Goal: Task Accomplishment & Management: Manage account settings

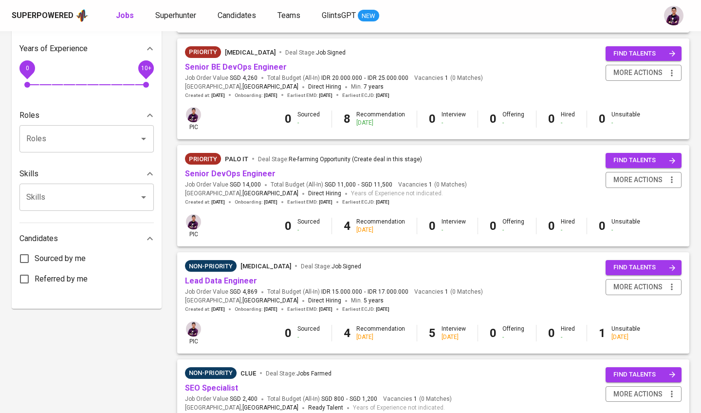
scroll to position [361, 0]
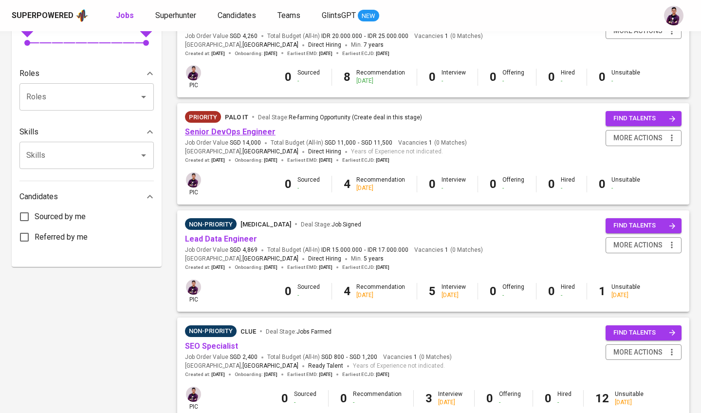
click at [265, 129] on link "Senior DevOps Engineer" at bounding box center [230, 131] width 91 height 9
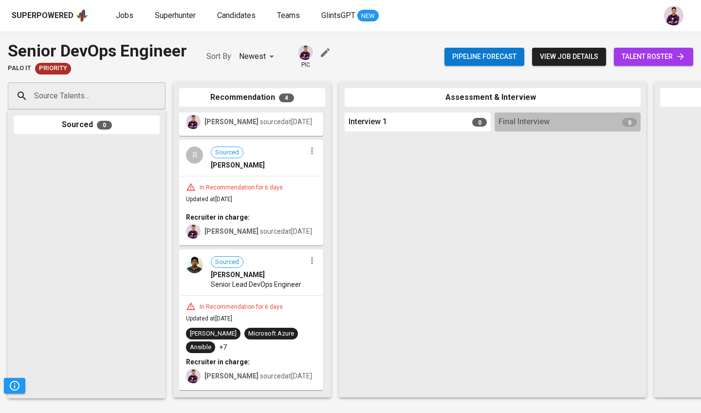
scroll to position [77, 0]
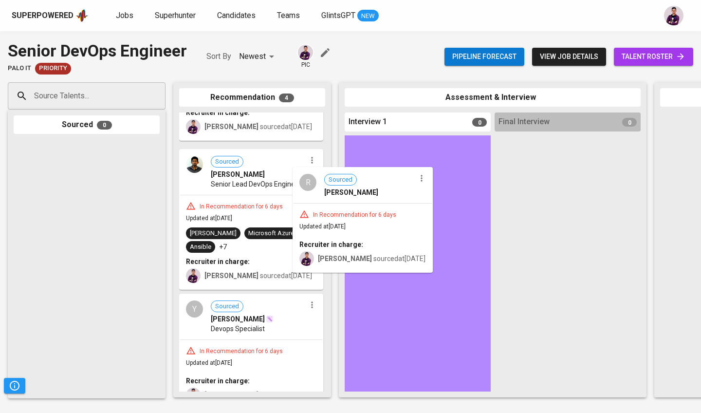
drag, startPoint x: 242, startPoint y: 190, endPoint x: 359, endPoint y: 213, distance: 118.6
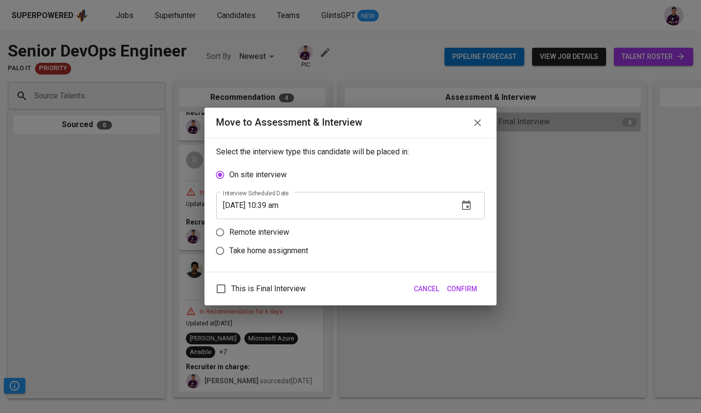
click at [294, 232] on label "Remote interview" at bounding box center [344, 232] width 266 height 18
click at [229, 232] on input "Remote interview" at bounding box center [220, 232] width 18 height 18
radio input "true"
click at [344, 220] on icon "button" at bounding box center [466, 224] width 9 height 10
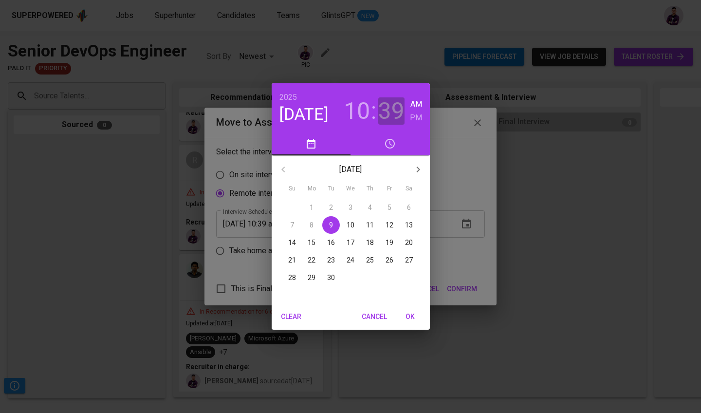
click at [344, 111] on h3 "39" at bounding box center [391, 110] width 26 height 27
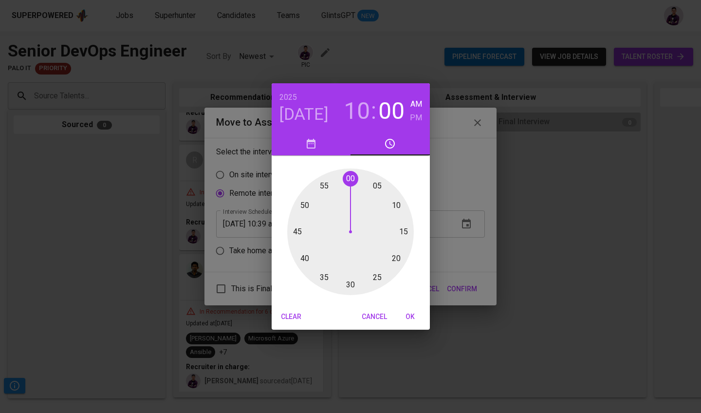
drag, startPoint x: 309, startPoint y: 260, endPoint x: 348, endPoint y: 172, distance: 96.1
click at [344, 172] on div at bounding box center [350, 231] width 127 height 127
type input "09/09/2025 10:00 am"
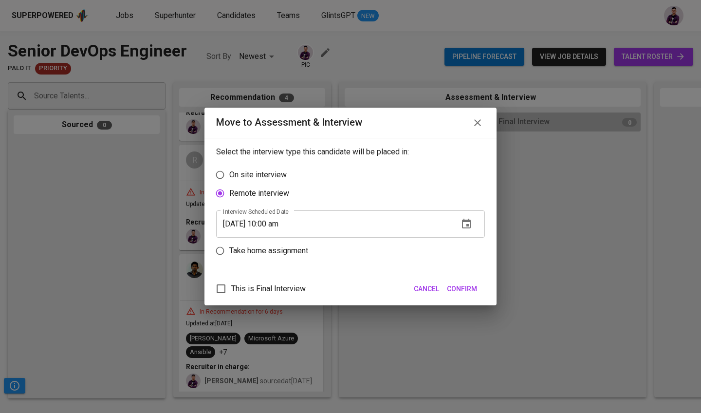
click at [344, 289] on span "Confirm" at bounding box center [462, 289] width 30 height 12
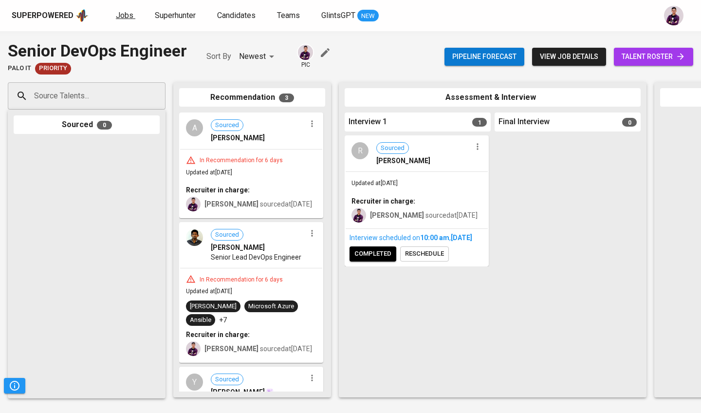
scroll to position [0, 0]
click at [116, 18] on span "Jobs" at bounding box center [125, 15] width 18 height 9
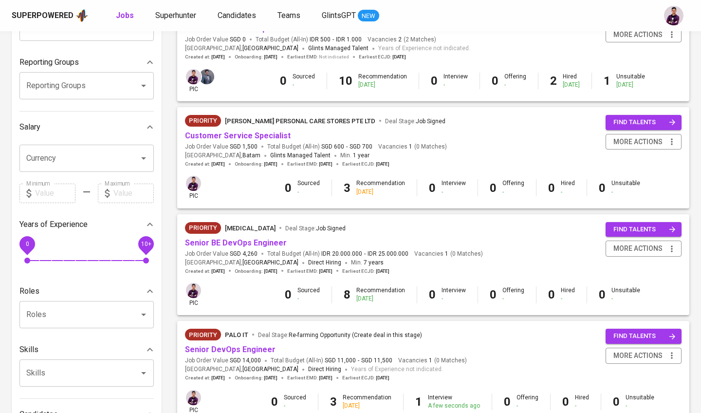
scroll to position [146, 0]
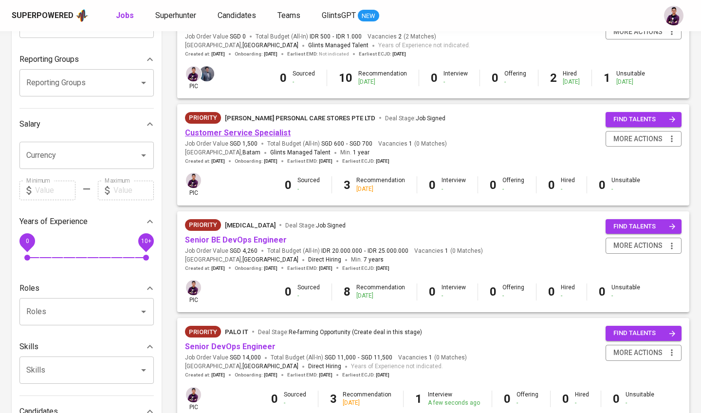
click at [274, 134] on link "Customer Service Specialist" at bounding box center [238, 132] width 106 height 9
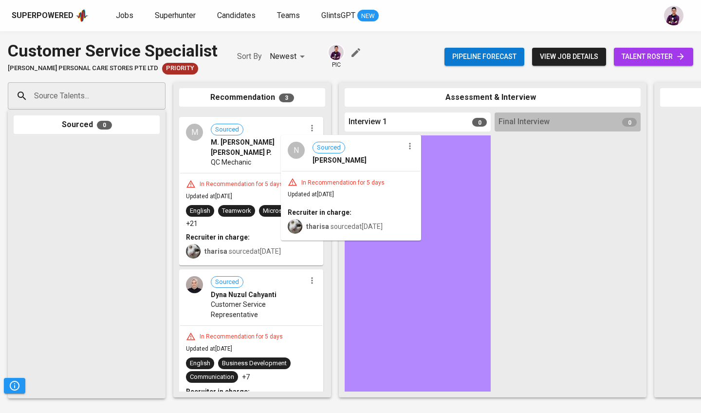
drag, startPoint x: 254, startPoint y: 168, endPoint x: 377, endPoint y: 198, distance: 126.7
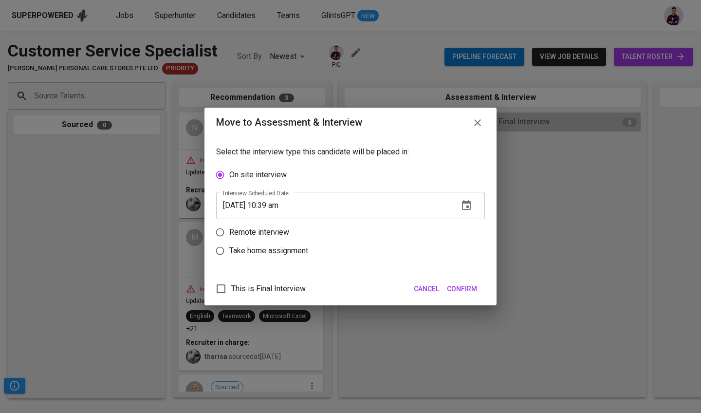
click at [273, 228] on p "Remote interview" at bounding box center [259, 232] width 60 height 12
click at [229, 228] on input "Remote interview" at bounding box center [220, 232] width 18 height 18
radio input "true"
click at [344, 225] on icon "button" at bounding box center [466, 224] width 12 height 12
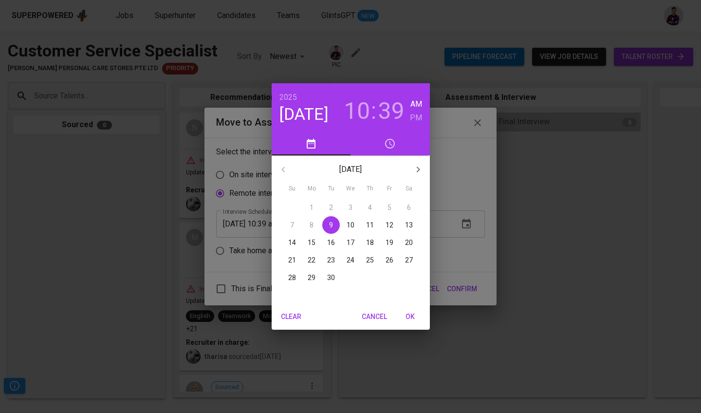
click at [344, 114] on h3 "39" at bounding box center [391, 110] width 26 height 27
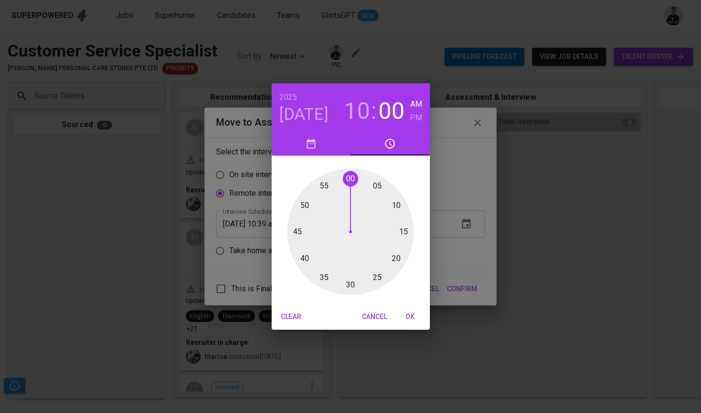
drag, startPoint x: 307, startPoint y: 256, endPoint x: 351, endPoint y: 194, distance: 76.0
click at [344, 194] on div at bounding box center [350, 231] width 127 height 127
type input "09/09/2025 10:00 am"
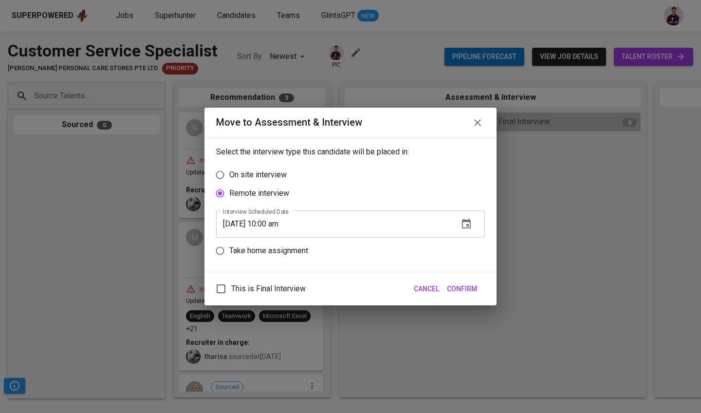
click at [344, 293] on span "Confirm" at bounding box center [462, 289] width 30 height 12
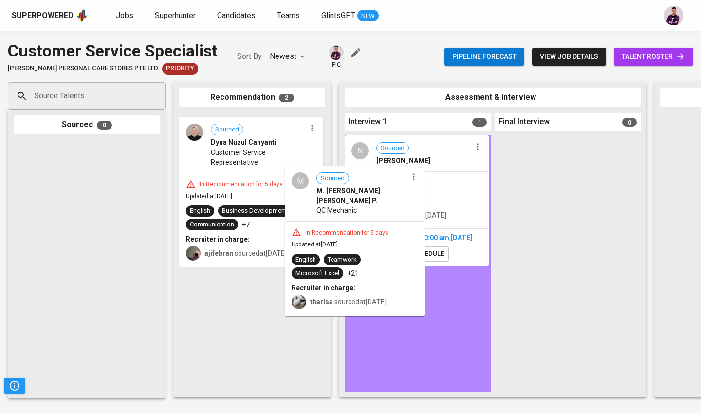
drag, startPoint x: 239, startPoint y: 174, endPoint x: 382, endPoint y: 244, distance: 158.7
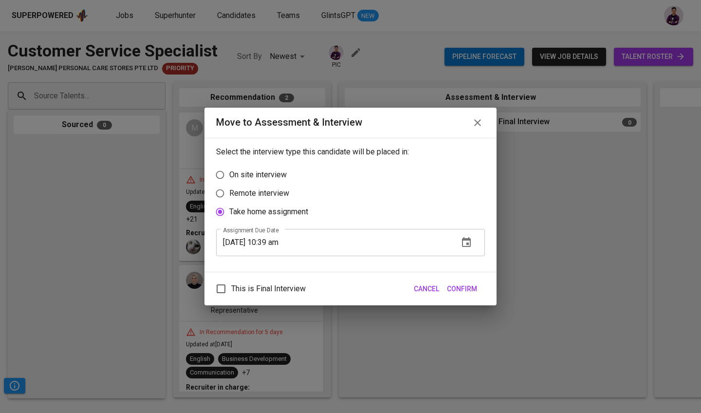
click at [265, 189] on p "Remote interview" at bounding box center [259, 193] width 60 height 12
click at [229, 189] on input "Remote interview" at bounding box center [220, 193] width 18 height 18
radio input "true"
click at [344, 227] on icon "button" at bounding box center [466, 224] width 12 height 12
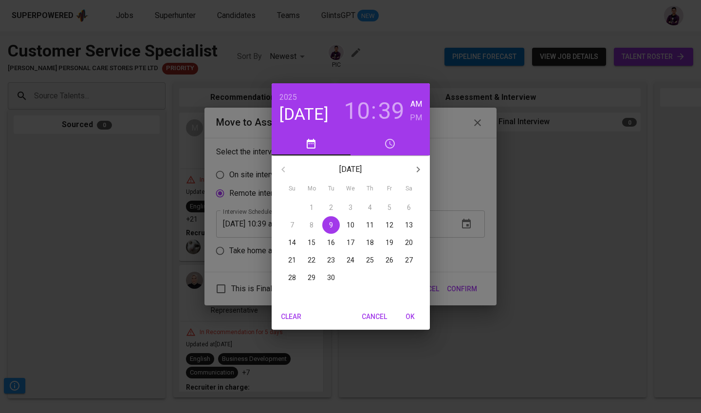
click at [344, 99] on h3 "10" at bounding box center [357, 110] width 26 height 27
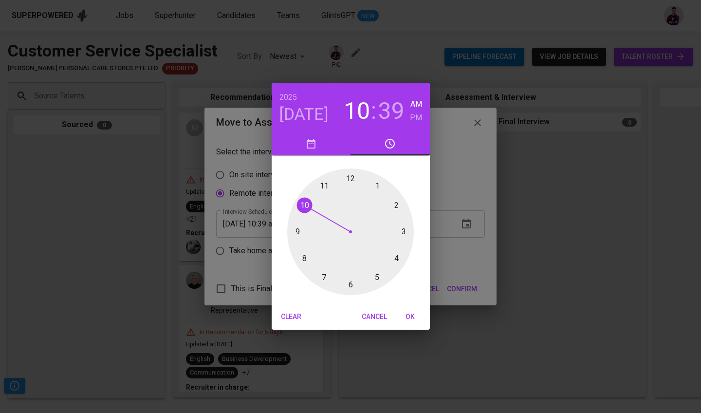
drag, startPoint x: 306, startPoint y: 209, endPoint x: 300, endPoint y: 197, distance: 13.1
click at [300, 198] on div at bounding box center [350, 231] width 127 height 127
drag, startPoint x: 301, startPoint y: 272, endPoint x: 348, endPoint y: 287, distance: 49.6
click at [344, 287] on div at bounding box center [350, 231] width 127 height 127
type input "09/09/2025 10:30 am"
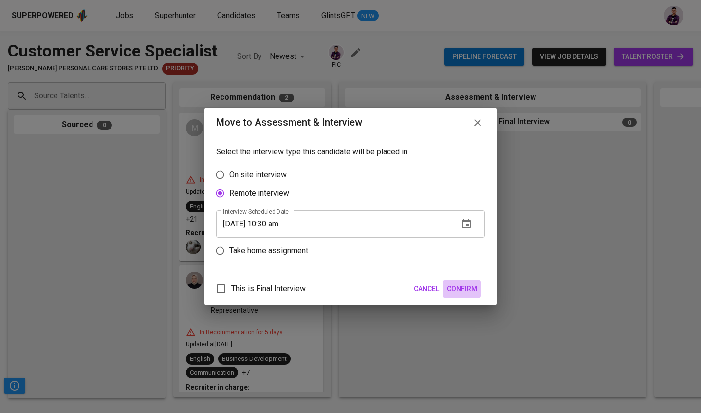
click at [344, 289] on span "Confirm" at bounding box center [462, 289] width 30 height 12
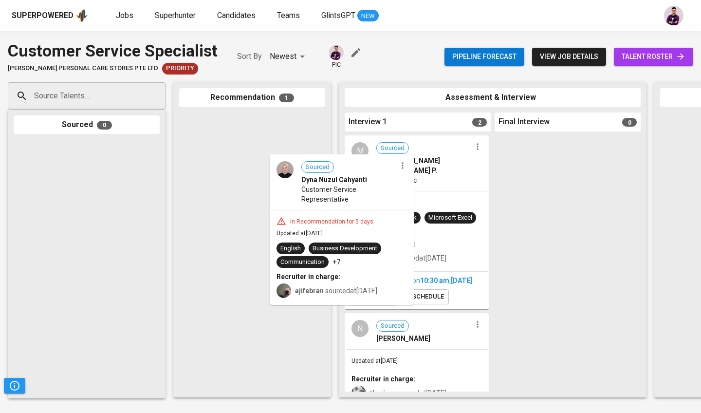
drag, startPoint x: 257, startPoint y: 194, endPoint x: 426, endPoint y: 261, distance: 182.0
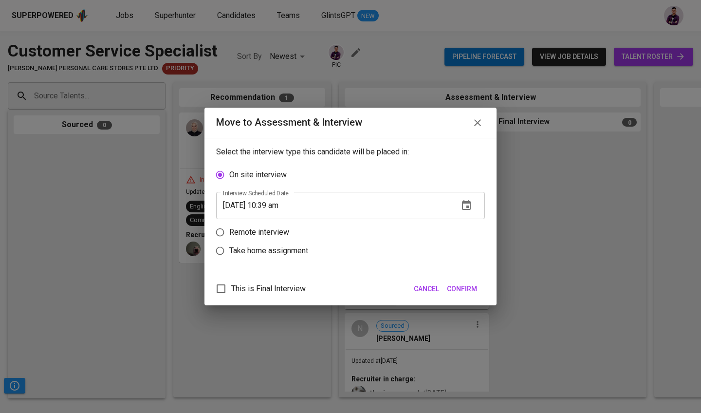
click at [255, 234] on p "Remote interview" at bounding box center [259, 232] width 60 height 12
click at [229, 234] on input "Remote interview" at bounding box center [220, 232] width 18 height 18
radio input "true"
click at [344, 220] on icon "button" at bounding box center [466, 224] width 9 height 10
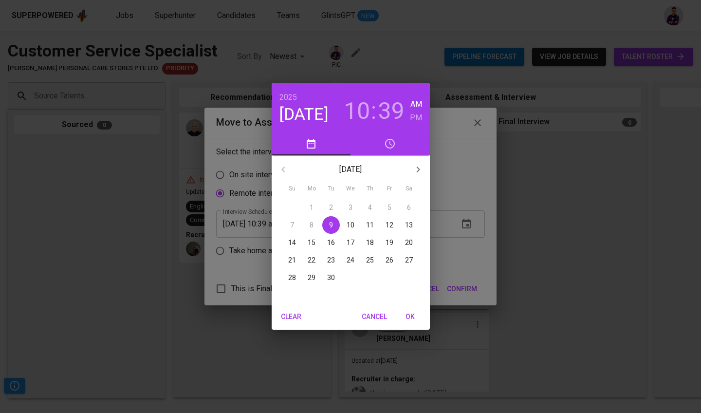
click at [344, 106] on h3 "10" at bounding box center [357, 110] width 26 height 27
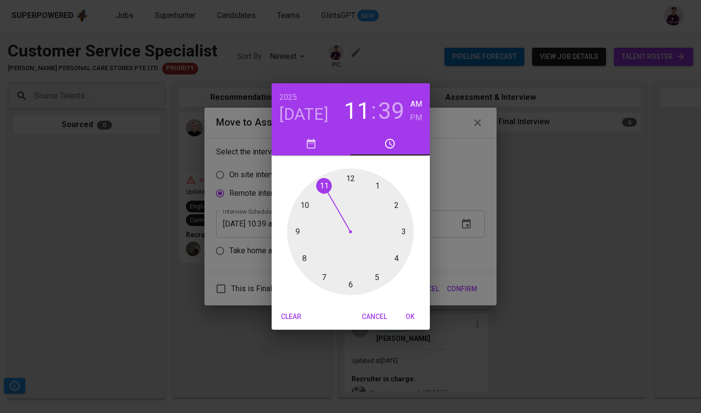
drag, startPoint x: 306, startPoint y: 201, endPoint x: 321, endPoint y: 196, distance: 15.9
click at [321, 196] on div at bounding box center [350, 231] width 127 height 127
drag, startPoint x: 309, startPoint y: 253, endPoint x: 350, endPoint y: 217, distance: 55.2
click at [344, 217] on div at bounding box center [350, 231] width 127 height 127
type input "09/09/2025 11:00 am"
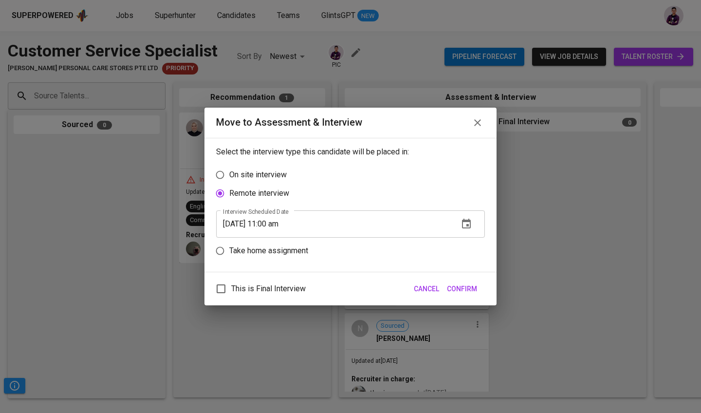
click at [344, 289] on span "Confirm" at bounding box center [462, 289] width 30 height 12
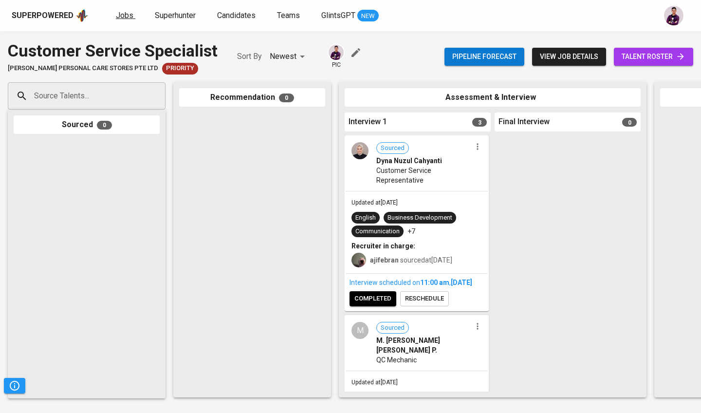
click at [128, 15] on span "Jobs" at bounding box center [125, 15] width 18 height 9
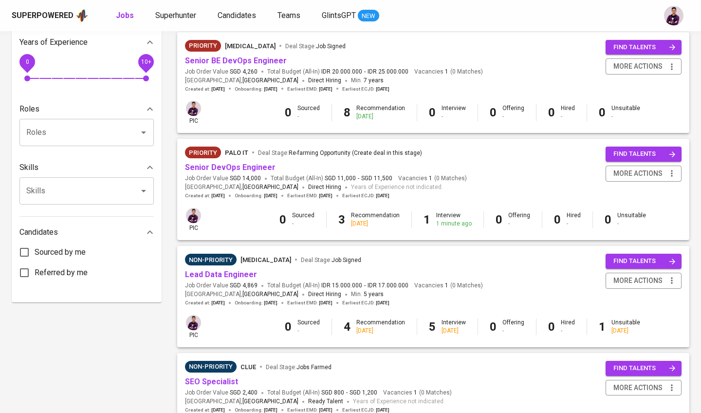
scroll to position [348, 0]
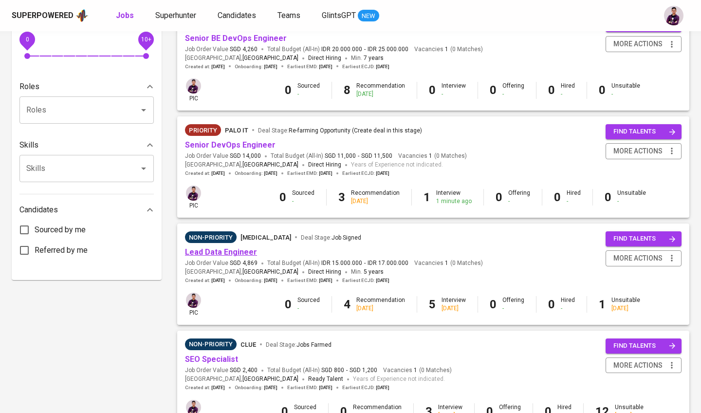
click at [242, 249] on link "Lead Data Engineer" at bounding box center [221, 251] width 72 height 9
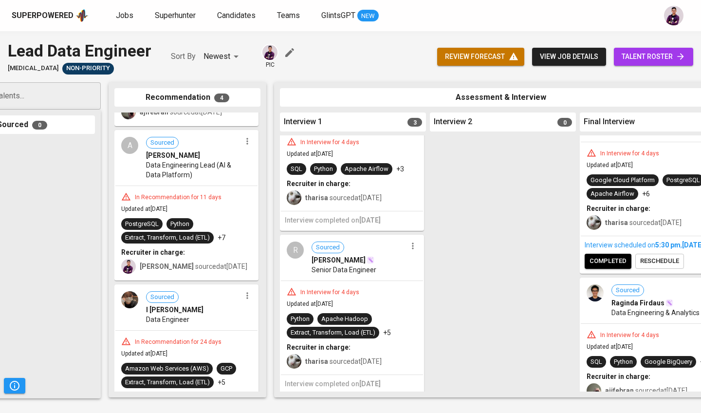
scroll to position [103, 0]
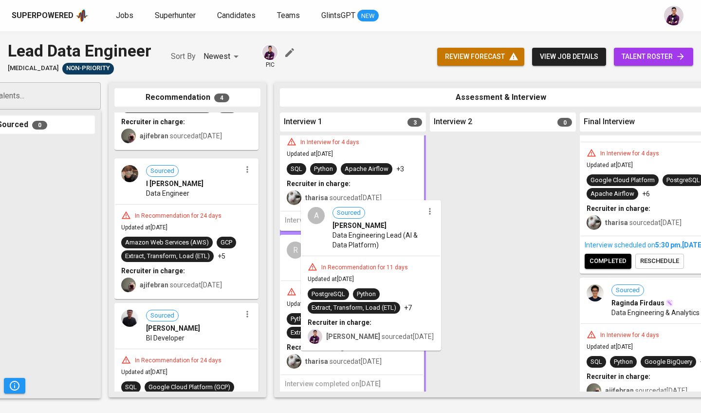
drag, startPoint x: 167, startPoint y: 235, endPoint x: 369, endPoint y: 286, distance: 208.5
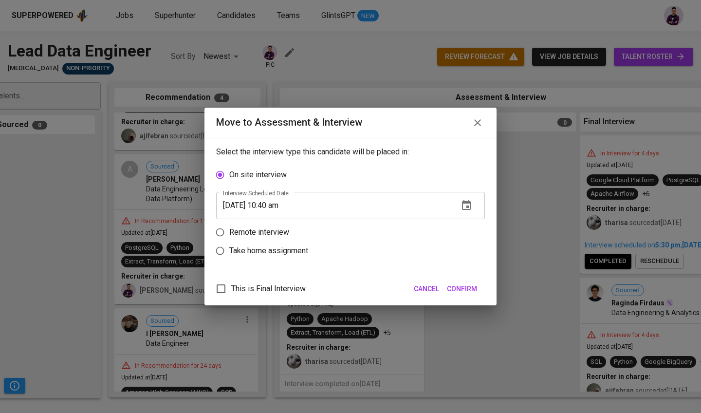
click at [265, 233] on p "Remote interview" at bounding box center [259, 232] width 60 height 12
click at [229, 233] on input "Remote interview" at bounding box center [220, 232] width 18 height 18
radio input "true"
click at [344, 229] on icon "button" at bounding box center [466, 224] width 12 height 12
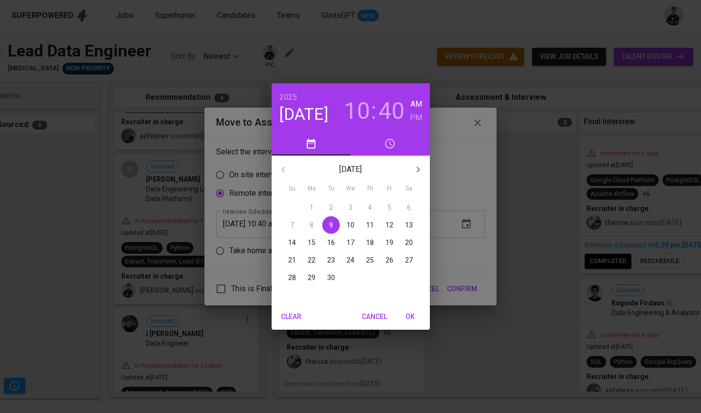
click at [344, 109] on h3 "40" at bounding box center [391, 110] width 26 height 27
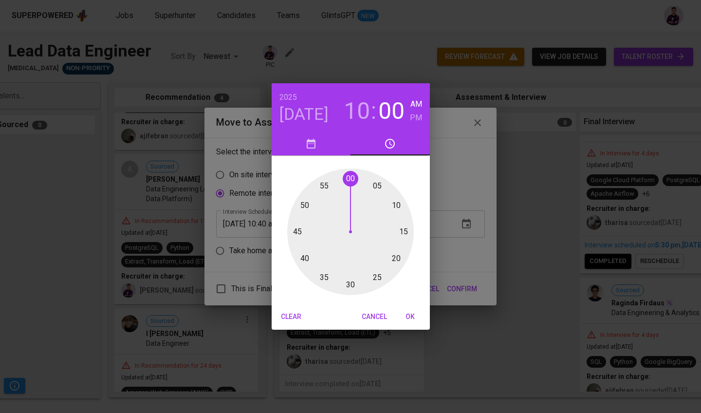
drag, startPoint x: 306, startPoint y: 257, endPoint x: 349, endPoint y: 186, distance: 83.2
click at [344, 186] on div at bounding box center [350, 231] width 127 height 127
type input "09/09/2025 10:00 am"
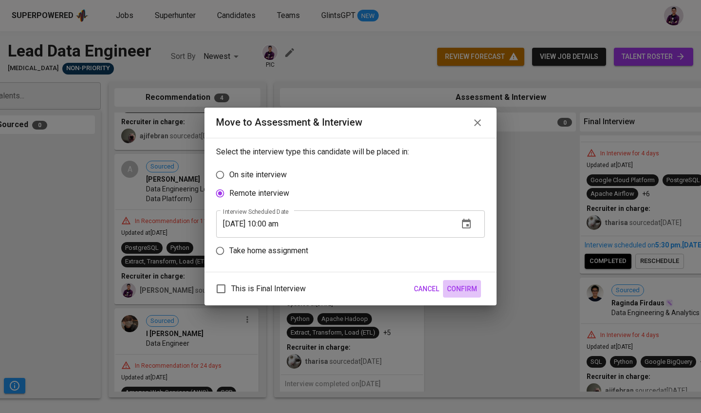
click at [344, 292] on span "Confirm" at bounding box center [462, 289] width 30 height 12
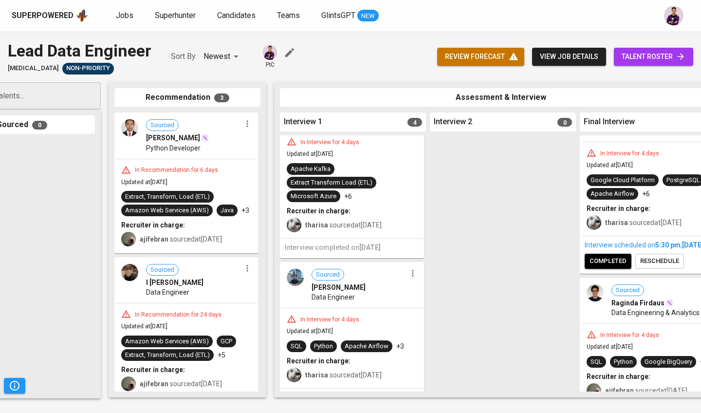
scroll to position [0, 0]
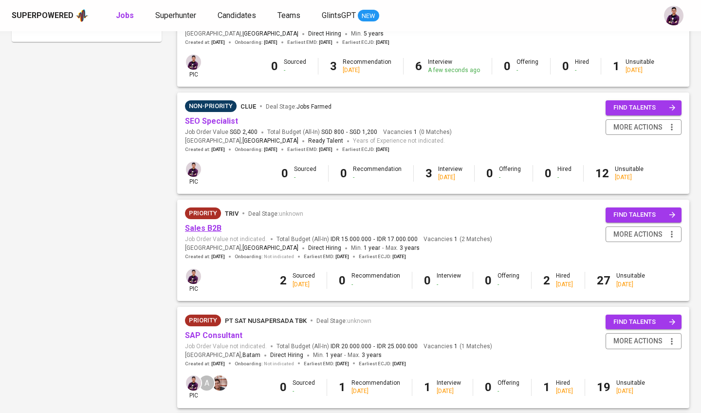
scroll to position [593, 0]
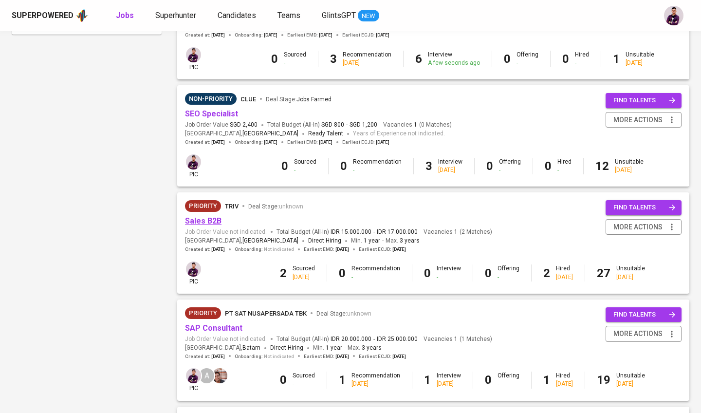
click at [206, 216] on link "Sales B2B" at bounding box center [203, 220] width 37 height 9
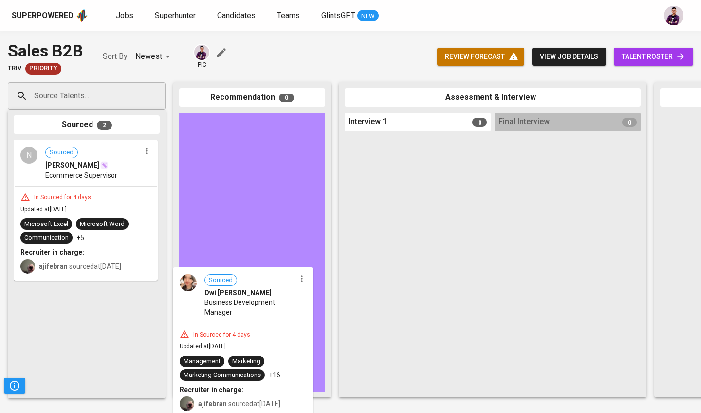
drag, startPoint x: 88, startPoint y: 317, endPoint x: 250, endPoint y: 298, distance: 163.1
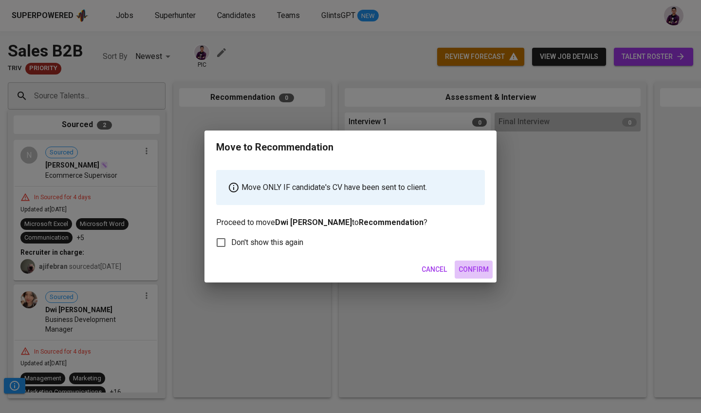
click at [344, 265] on span "Confirm" at bounding box center [473, 269] width 30 height 12
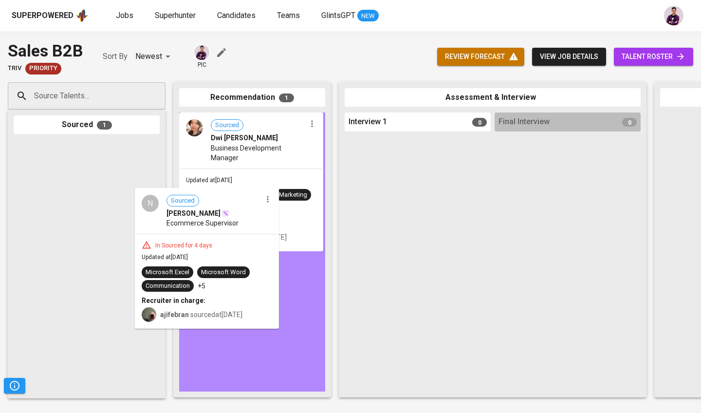
drag, startPoint x: 98, startPoint y: 178, endPoint x: 242, endPoint y: 234, distance: 154.4
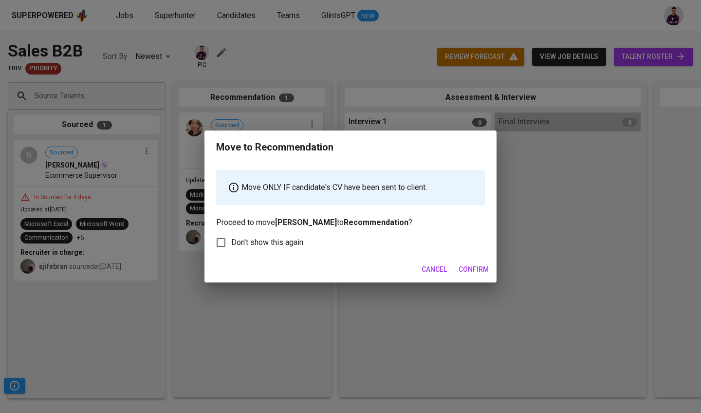
click at [344, 272] on button "Confirm" at bounding box center [474, 269] width 38 height 18
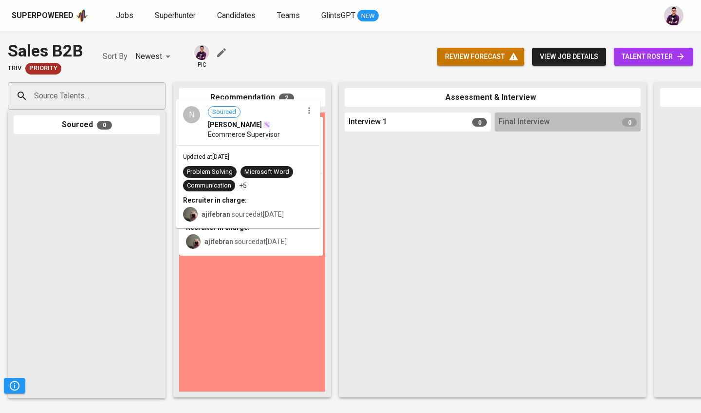
drag, startPoint x: 300, startPoint y: 154, endPoint x: 300, endPoint y: 142, distance: 12.2
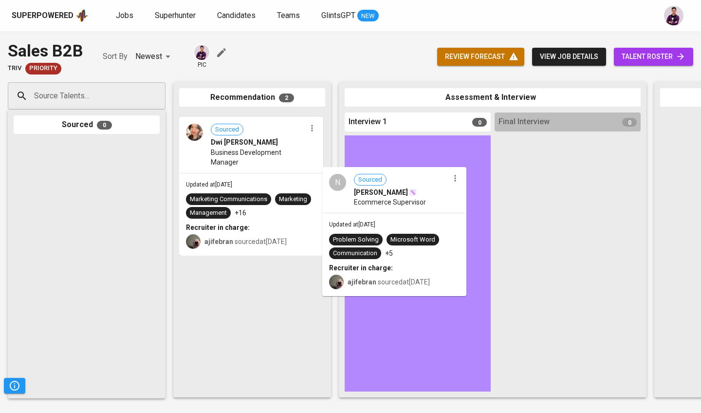
drag, startPoint x: 274, startPoint y: 136, endPoint x: 420, endPoint y: 190, distance: 156.1
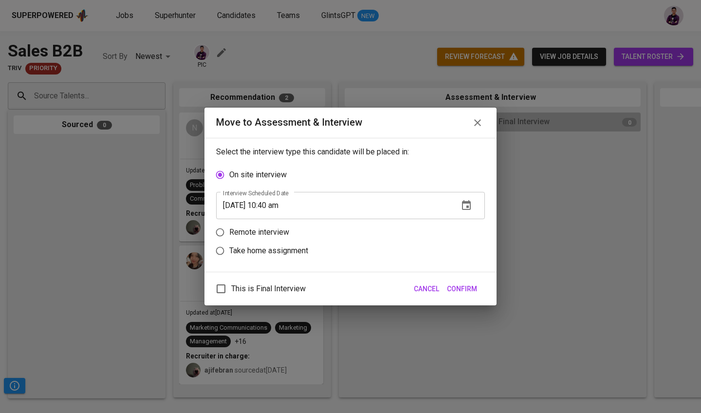
click at [275, 227] on p "Remote interview" at bounding box center [259, 232] width 60 height 12
click at [229, 227] on input "Remote interview" at bounding box center [220, 232] width 18 height 18
radio input "true"
click at [344, 219] on icon "button" at bounding box center [466, 224] width 12 height 12
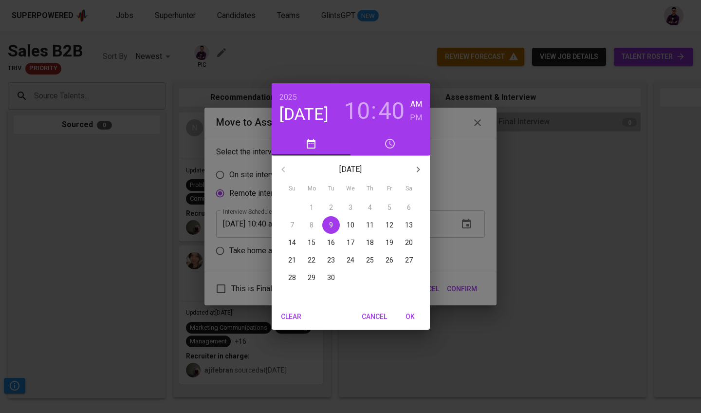
click at [344, 109] on h3 "40" at bounding box center [391, 110] width 26 height 27
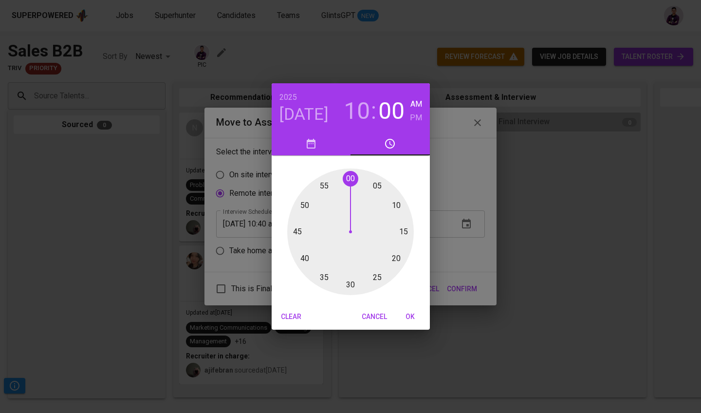
drag, startPoint x: 305, startPoint y: 248, endPoint x: 350, endPoint y: 204, distance: 63.0
click at [344, 204] on div at bounding box center [350, 231] width 127 height 127
type input "09/09/2025 10:00 am"
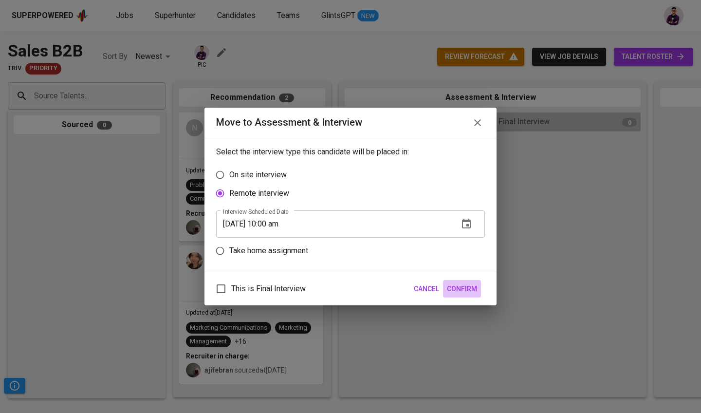
click at [344, 295] on button "Confirm" at bounding box center [462, 289] width 38 height 18
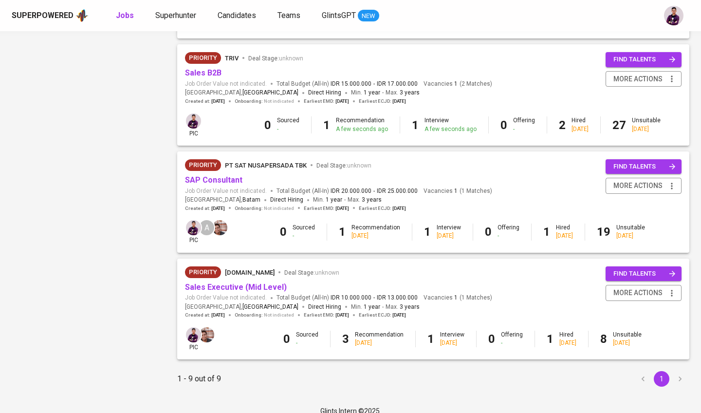
scroll to position [739, 0]
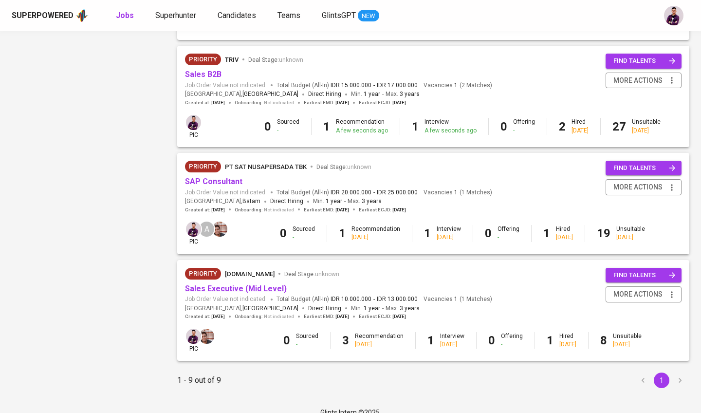
click at [254, 284] on link "Sales Executive (Mid Level)" at bounding box center [236, 288] width 102 height 9
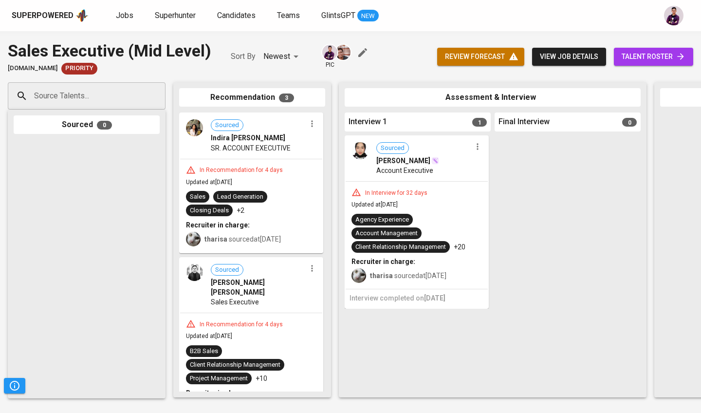
click at [199, 137] on div "Sourced Indira Aprilia Amanda SR. ACCOUNT EXECUTIVE" at bounding box center [251, 135] width 142 height 45
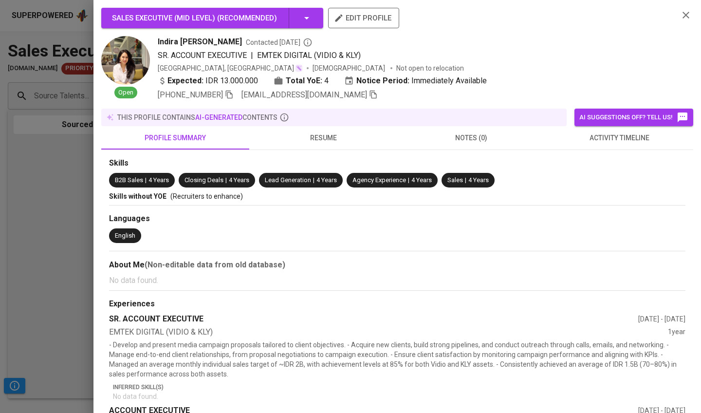
click at [322, 142] on span "resume" at bounding box center [323, 138] width 136 height 12
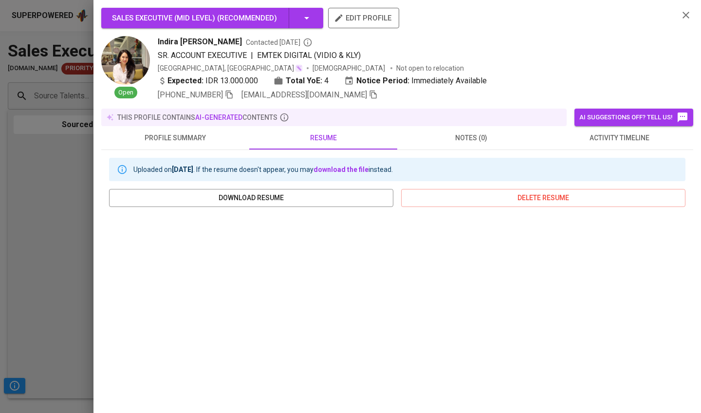
scroll to position [86, 0]
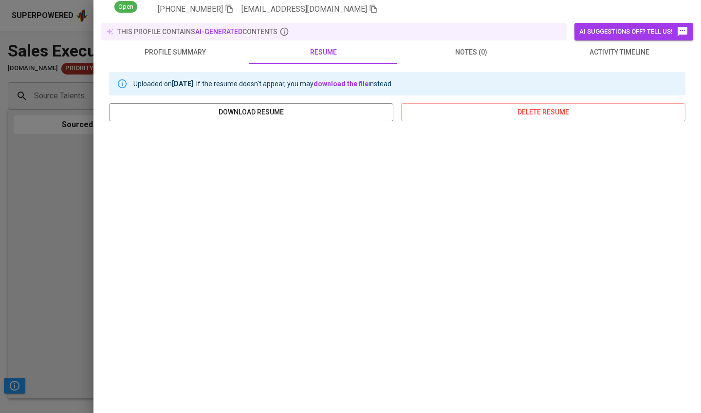
click at [94, 196] on div "Sales Executive (Mid Level) ( Recommended ) edit profile Open Indira Aprilia Am…" at bounding box center [396, 206] width 607 height 413
click at [77, 192] on div at bounding box center [350, 206] width 701 height 413
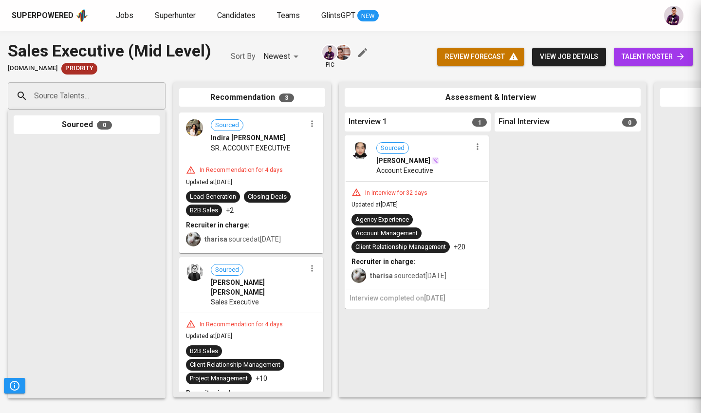
scroll to position [0, 0]
click at [120, 12] on span "Jobs" at bounding box center [125, 15] width 18 height 9
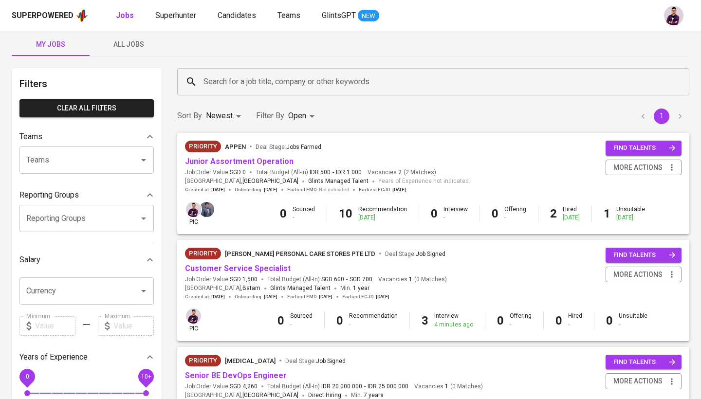
scroll to position [12, 0]
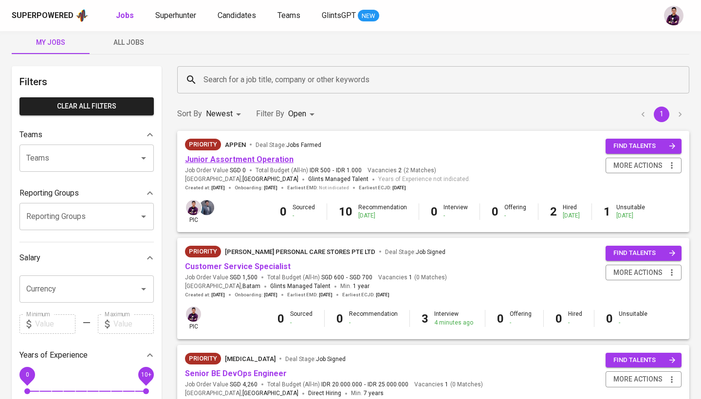
click at [265, 161] on link "Junior Assortment Operation" at bounding box center [239, 159] width 109 height 9
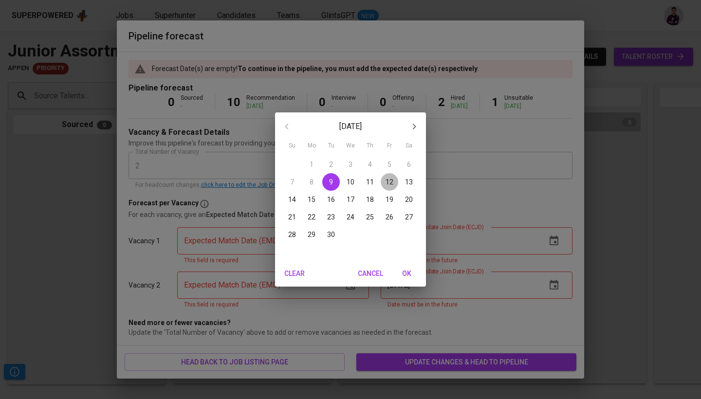
click at [390, 184] on p "12" at bounding box center [389, 182] width 8 height 10
type input "[DATE]"
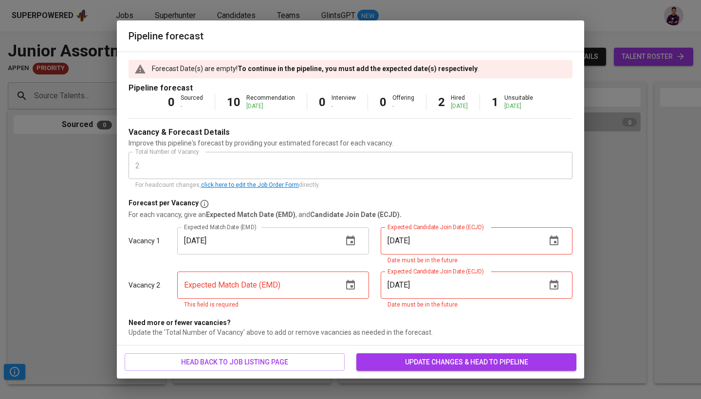
click at [546, 244] on button "button" at bounding box center [553, 240] width 23 height 23
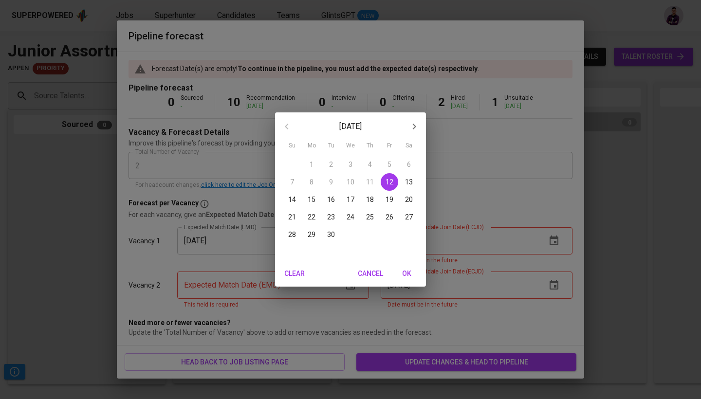
click at [386, 198] on p "19" at bounding box center [389, 200] width 8 height 10
type input "[DATE]"
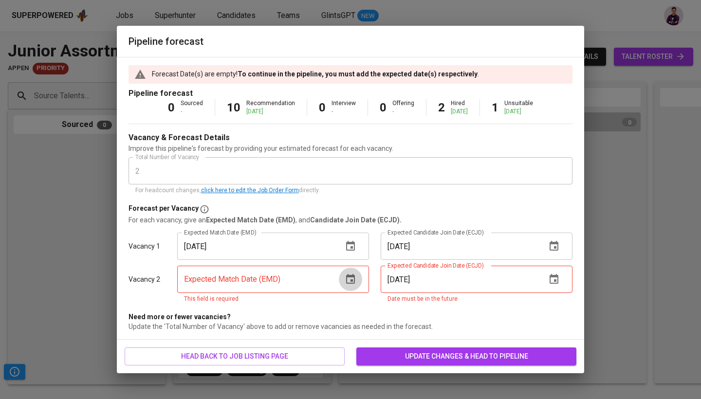
click at [353, 281] on icon "button" at bounding box center [351, 280] width 12 height 12
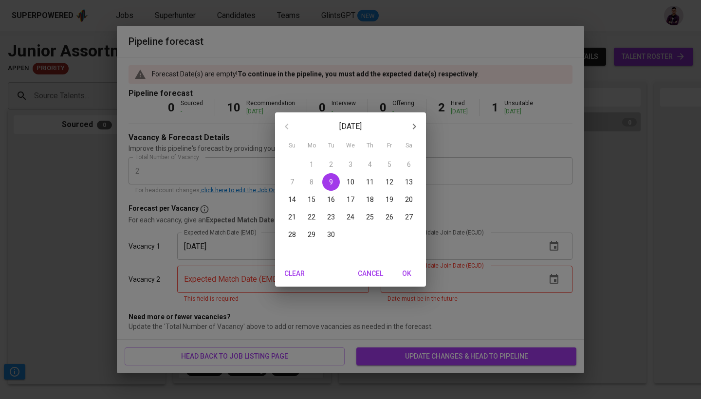
click at [386, 182] on p "12" at bounding box center [389, 182] width 8 height 10
type input "[DATE]"
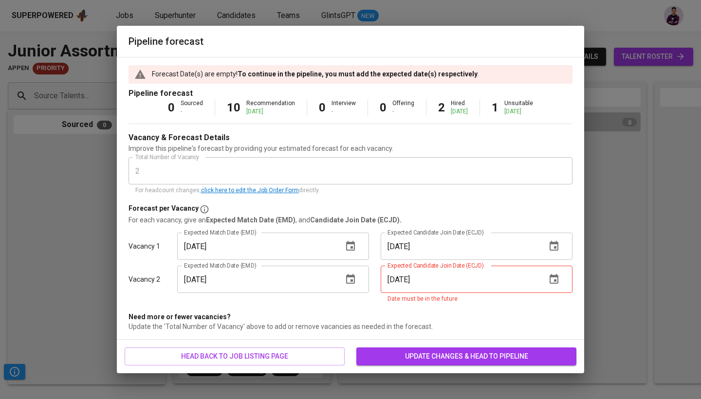
click at [543, 272] on div "[DATE] Expected Candidate Join Date (ECJD)" at bounding box center [477, 279] width 192 height 27
click at [557, 276] on icon "button" at bounding box center [553, 279] width 9 height 10
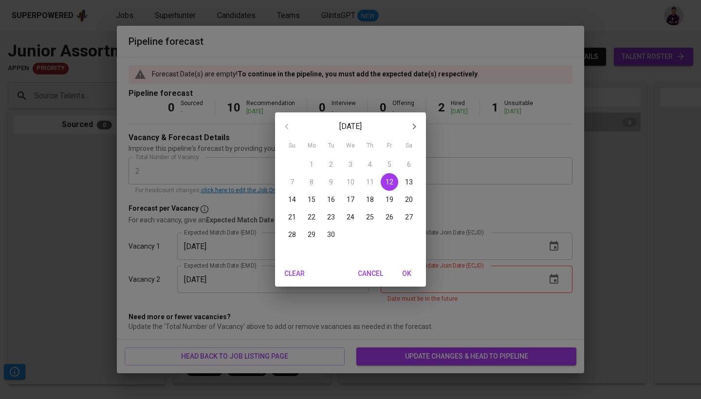
click at [389, 198] on p "19" at bounding box center [389, 200] width 8 height 10
type input "[DATE]"
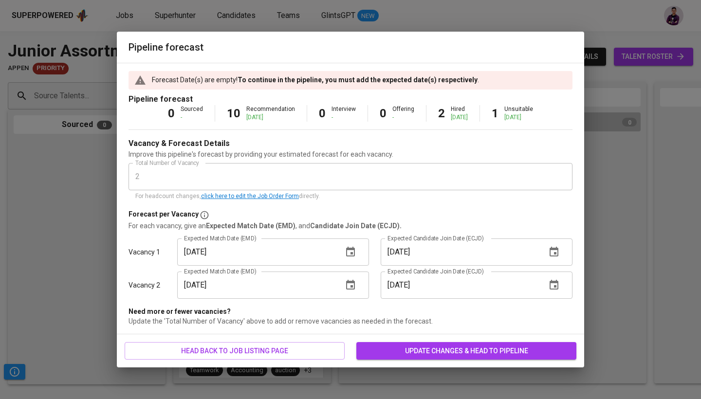
click at [493, 345] on span "update changes & head to pipeline" at bounding box center [466, 351] width 204 height 12
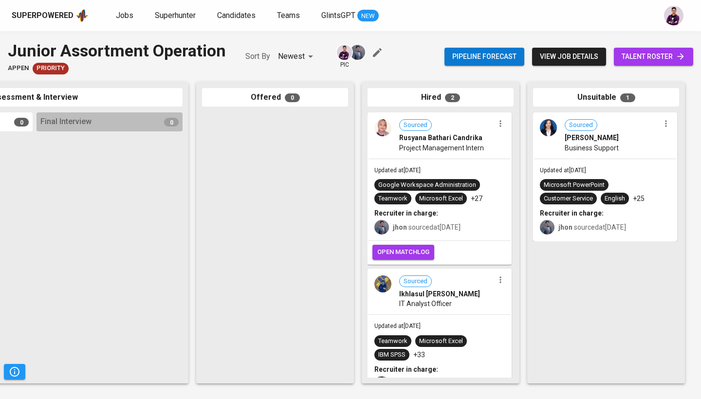
click at [390, 125] on img at bounding box center [382, 127] width 17 height 17
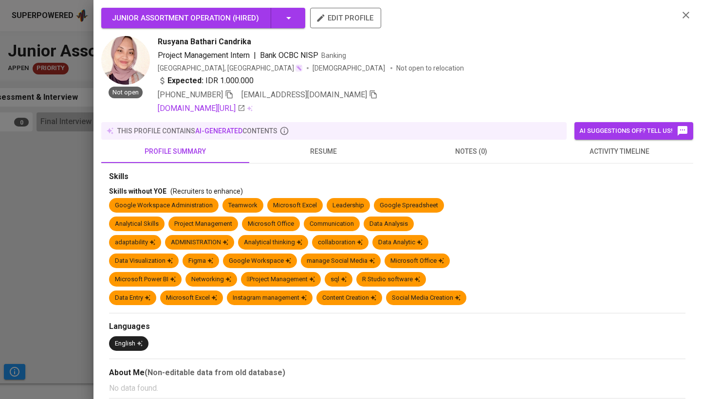
click at [624, 125] on button "AI suggestions off? Tell us!" at bounding box center [633, 131] width 119 height 18
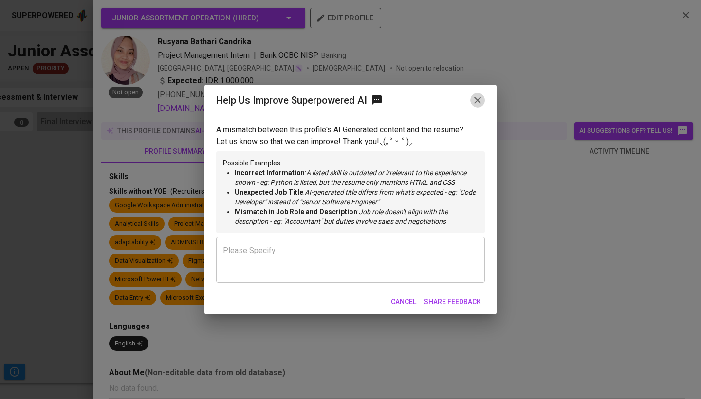
click at [476, 103] on icon "button" at bounding box center [478, 100] width 12 height 12
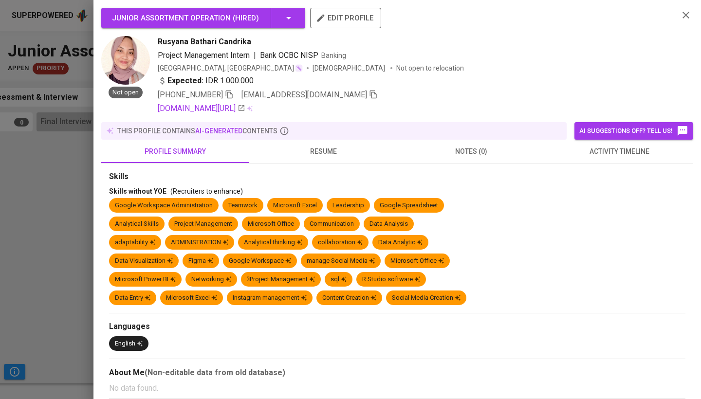
click at [320, 148] on span "resume" at bounding box center [323, 152] width 136 height 12
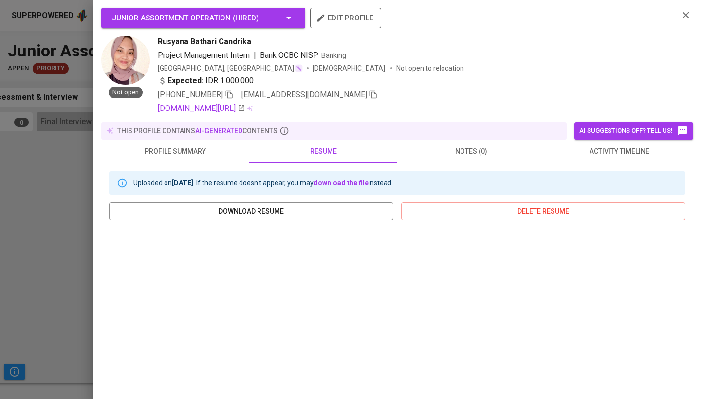
click at [42, 252] on div at bounding box center [350, 199] width 701 height 399
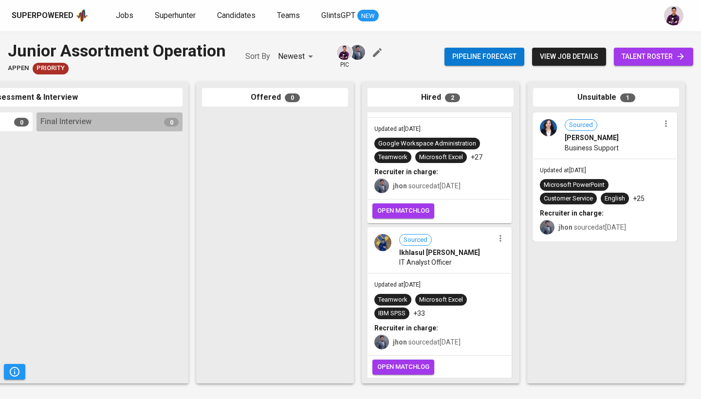
scroll to position [41, 0]
click at [384, 245] on img at bounding box center [382, 243] width 17 height 17
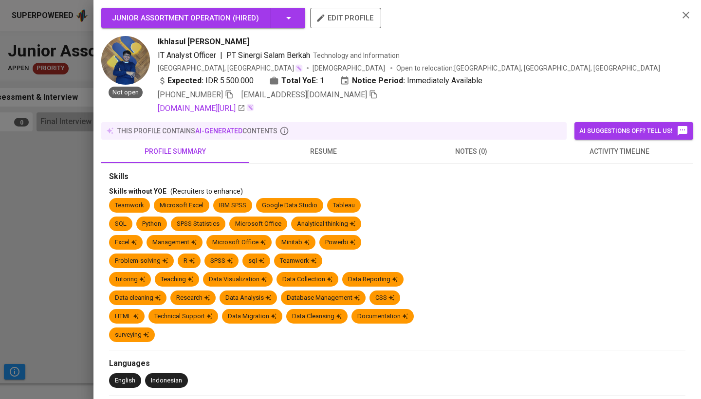
drag, startPoint x: 328, startPoint y: 120, endPoint x: 334, endPoint y: 138, distance: 19.4
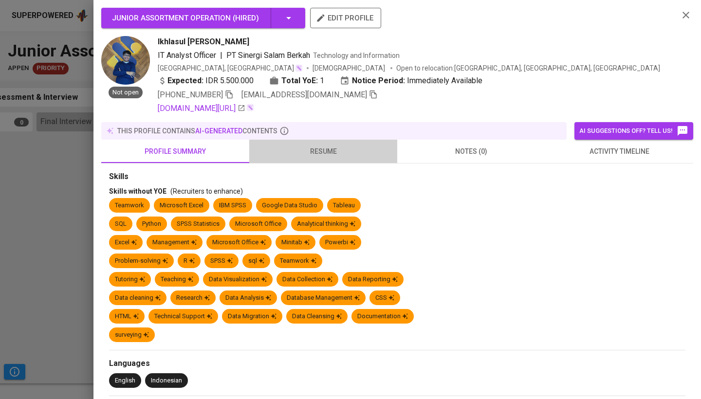
click at [336, 145] on button "resume" at bounding box center [323, 151] width 148 height 23
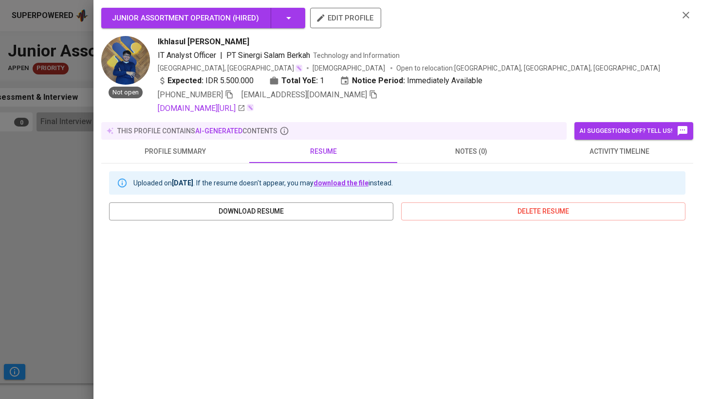
scroll to position [126, 0]
